Goal: Task Accomplishment & Management: Manage account settings

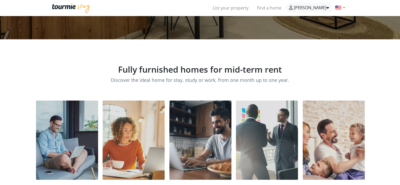
scroll to position [79, 0]
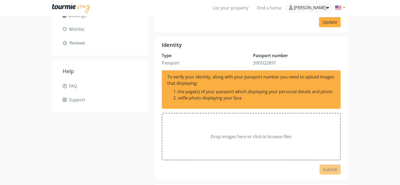
scroll to position [105, 0]
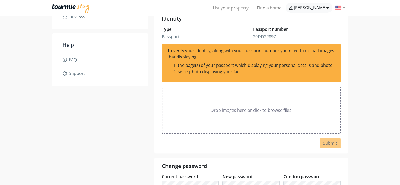
click at [255, 110] on ngx-dropzone-label "Drop images here or click to browse files" at bounding box center [250, 110] width 81 height 6
click at [356, 114] on div "Pierre Copanakis info@skynet-holdings.com My profile Personal info Bookings Wis…" at bounding box center [200, 62] width 400 height 304
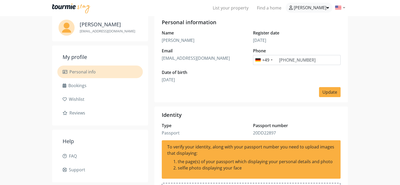
scroll to position [0, 0]
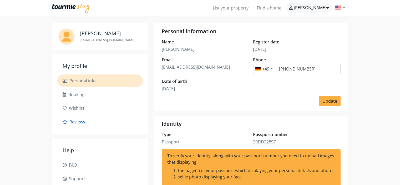
click at [79, 120] on link "Reviews" at bounding box center [100, 122] width 75 height 6
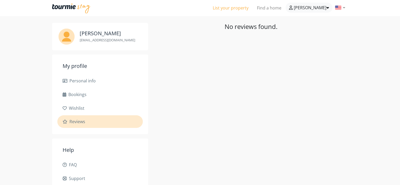
click at [253, 7] on link "List your property" at bounding box center [230, 8] width 44 height 11
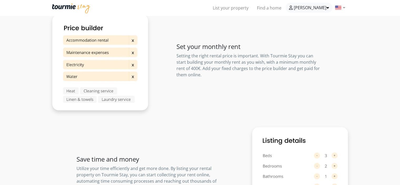
scroll to position [289, 0]
